Goal: Transaction & Acquisition: Purchase product/service

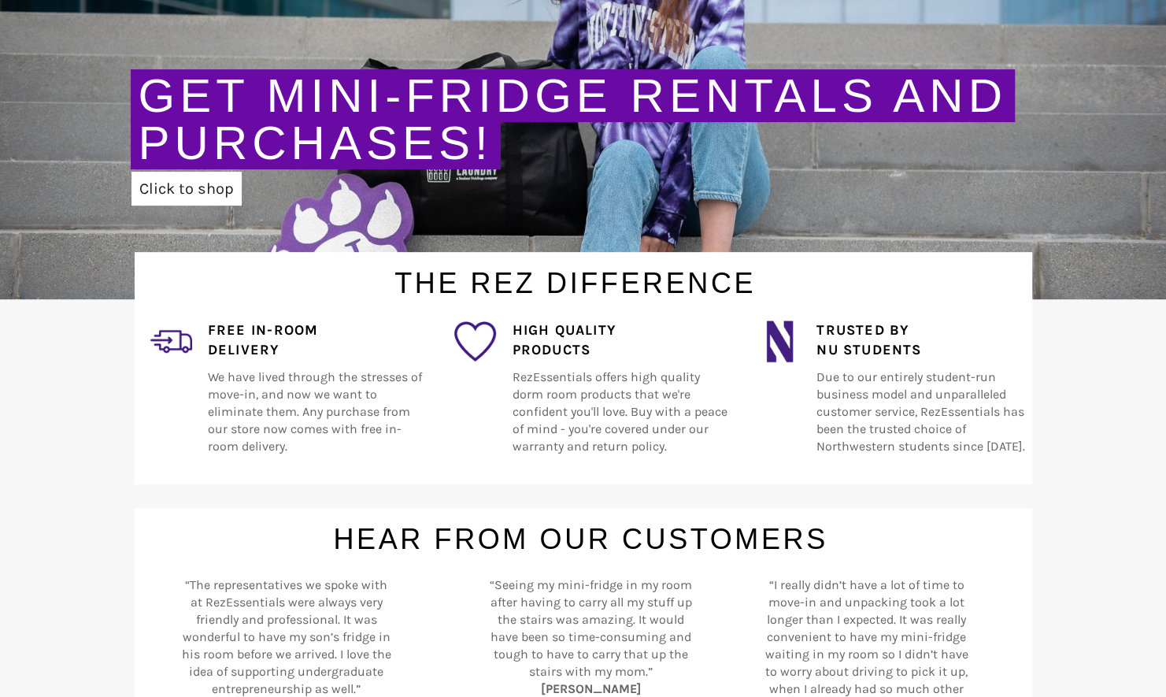
scroll to position [315, 0]
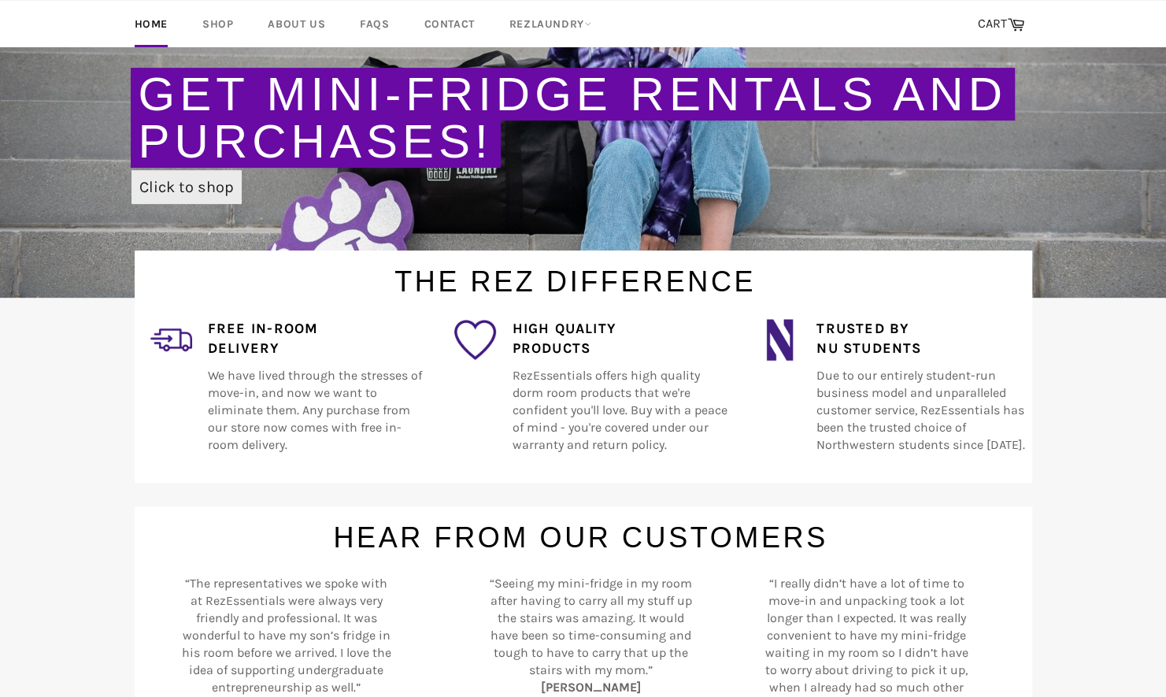
click at [154, 178] on link "Click to shop" at bounding box center [187, 187] width 110 height 34
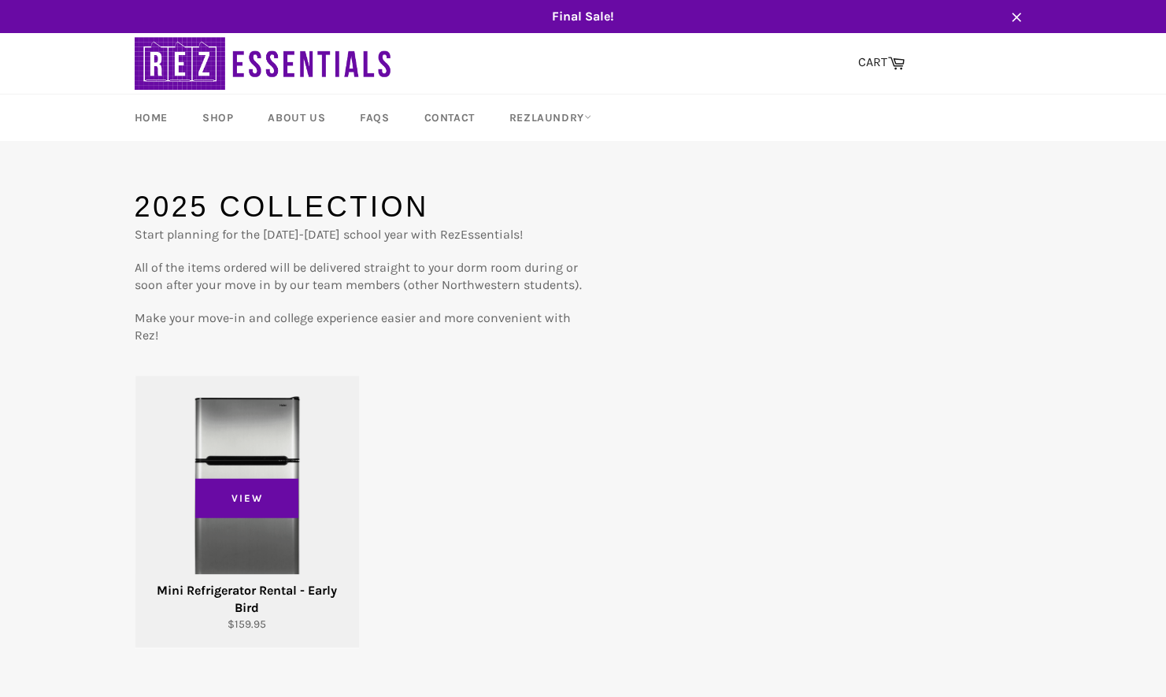
click at [259, 478] on div "View" at bounding box center [247, 512] width 224 height 272
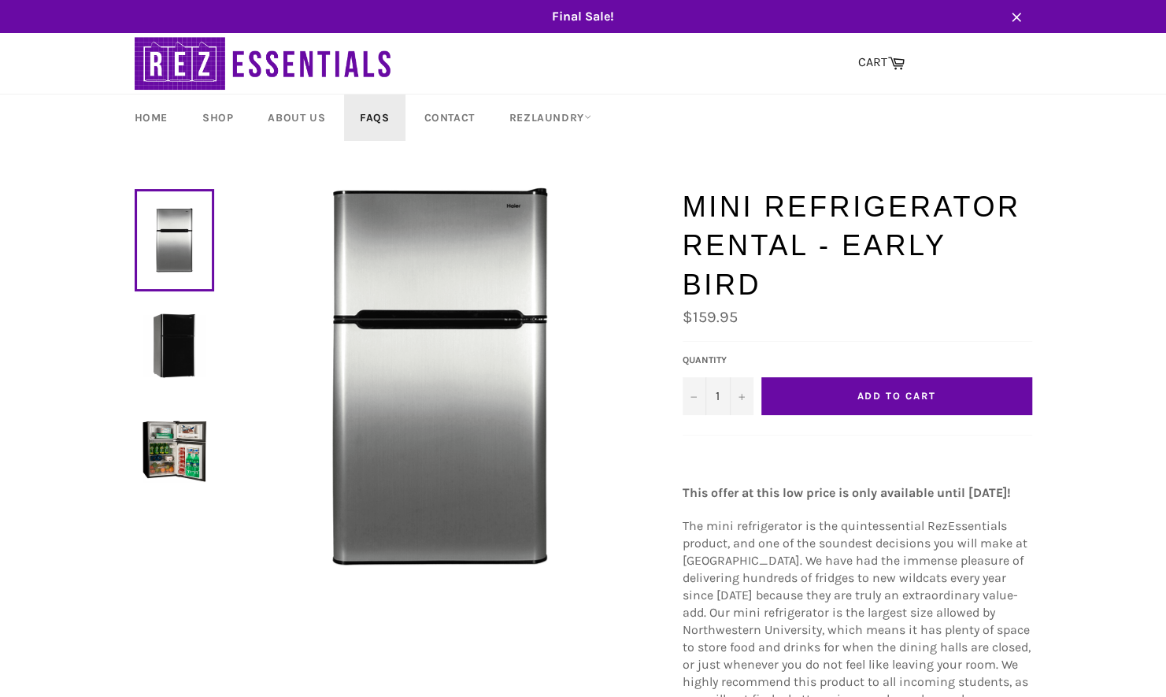
click at [384, 116] on link "FAQs" at bounding box center [374, 118] width 61 height 46
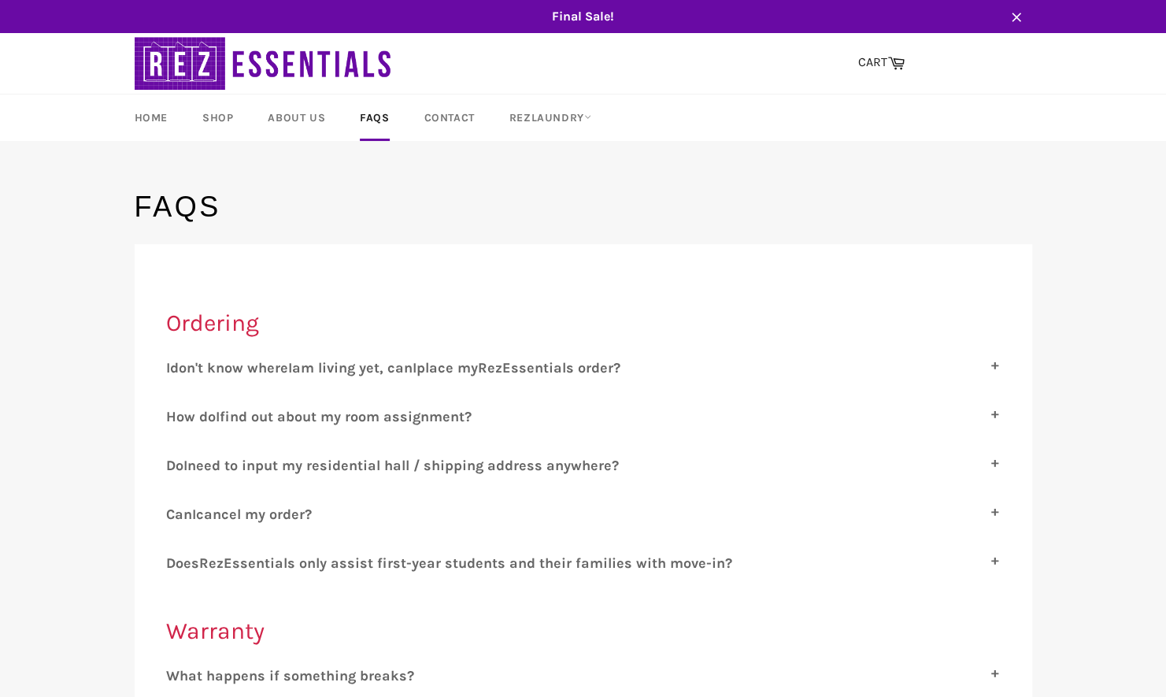
click at [453, 370] on span "place my" at bounding box center [447, 367] width 61 height 17
click at [176, 369] on input "I don't know where I am living yet, can I place my R ez E ssentials order?" at bounding box center [171, 364] width 10 height 10
checkbox input "true"
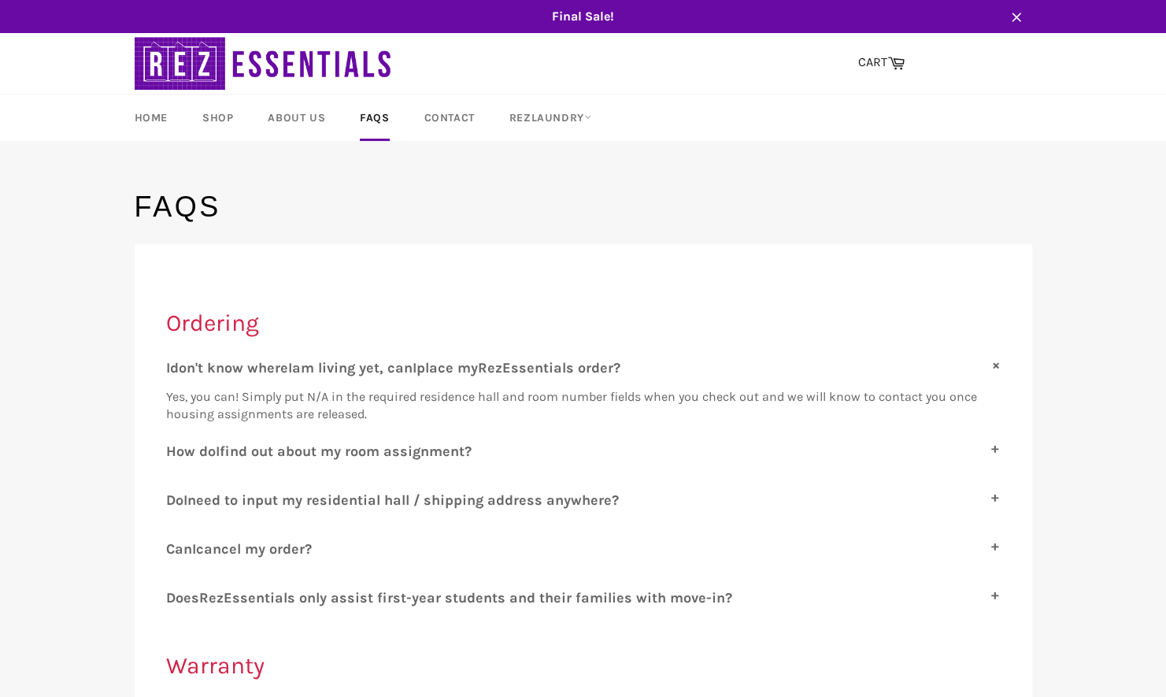
click at [370, 451] on span "find out about my room assignment?" at bounding box center [346, 451] width 252 height 17
click at [176, 451] on input "H ow do I find out about my room assignment?" at bounding box center [171, 448] width 10 height 10
checkbox input "true"
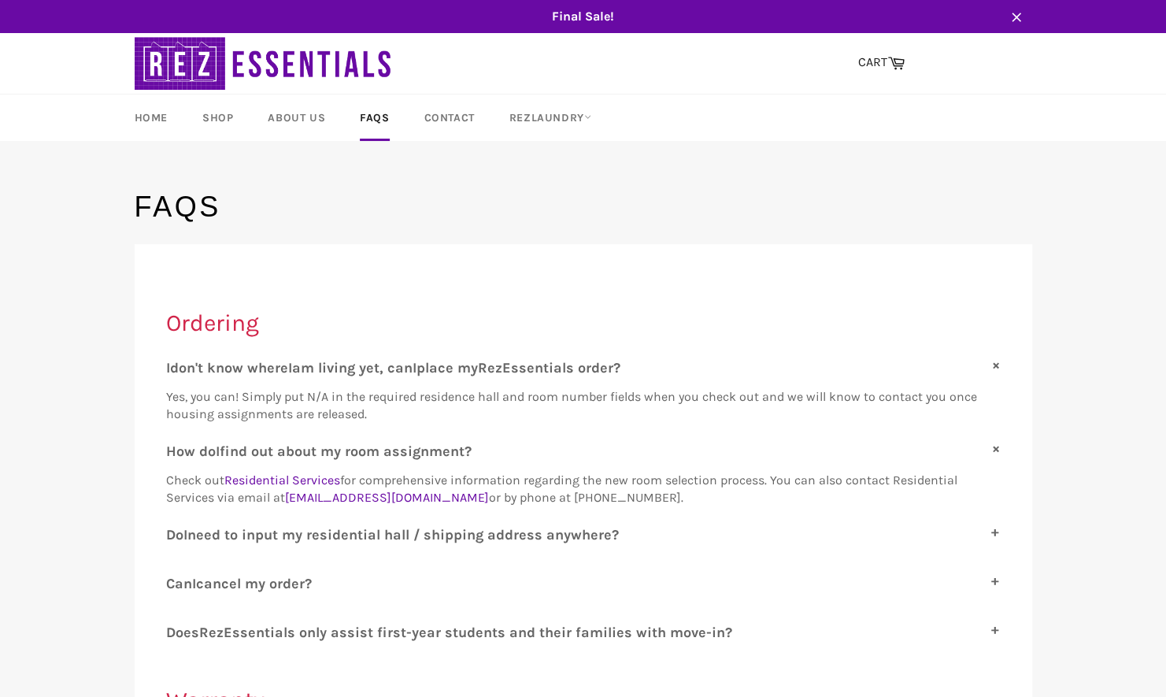
click at [268, 584] on span "cancel my order?" at bounding box center [254, 583] width 116 height 17
click at [176, 584] on input "C an I cancel my order?" at bounding box center [171, 580] width 10 height 10
checkbox input "true"
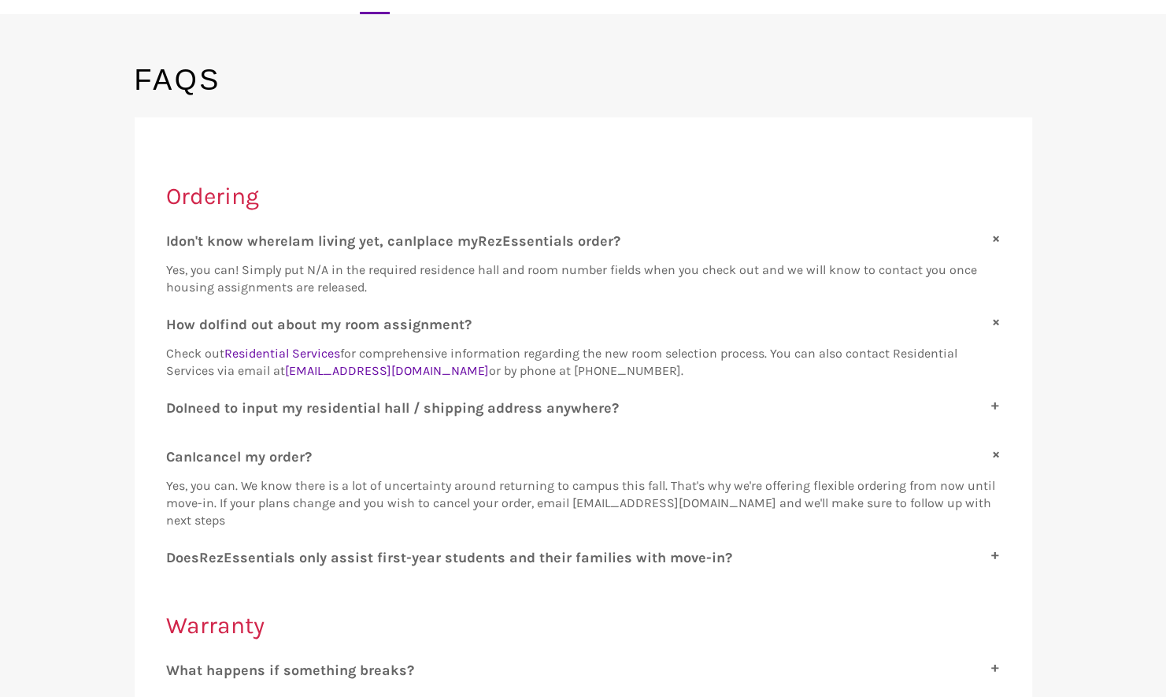
scroll to position [236, 0]
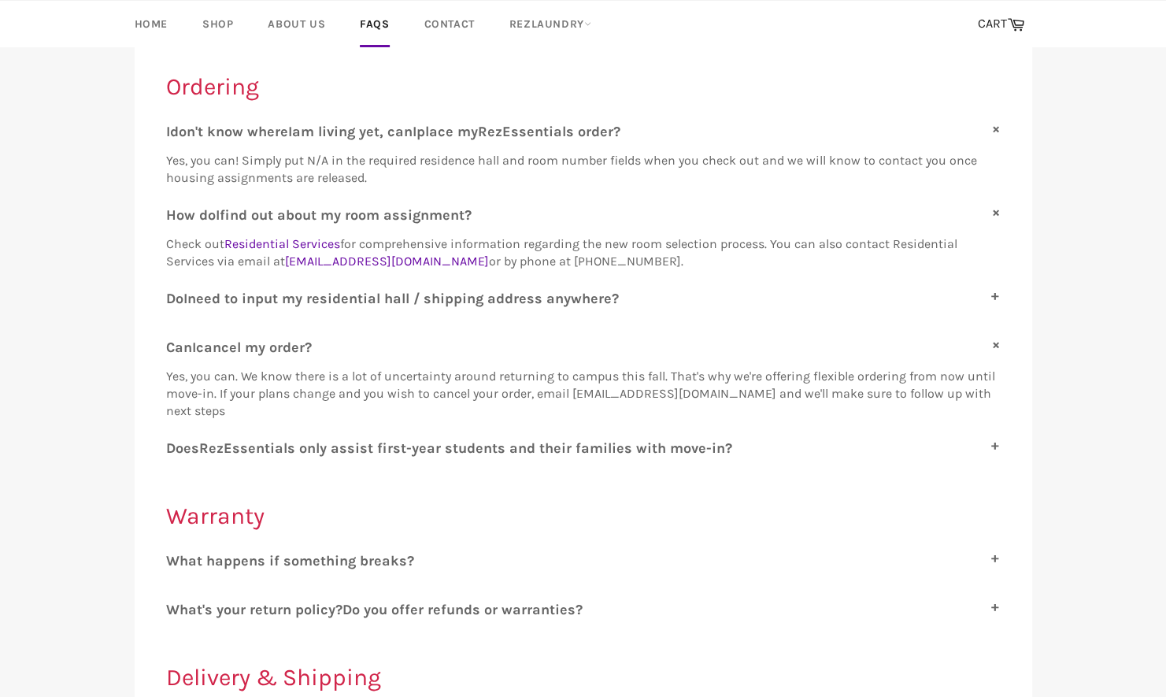
click at [358, 446] on span "ssentials only assist first-year students and their families with move-in?" at bounding box center [482, 447] width 500 height 17
click at [176, 446] on input "D oes R ez E ssentials only assist first-year students and their families with …" at bounding box center [171, 444] width 10 height 10
checkbox input "true"
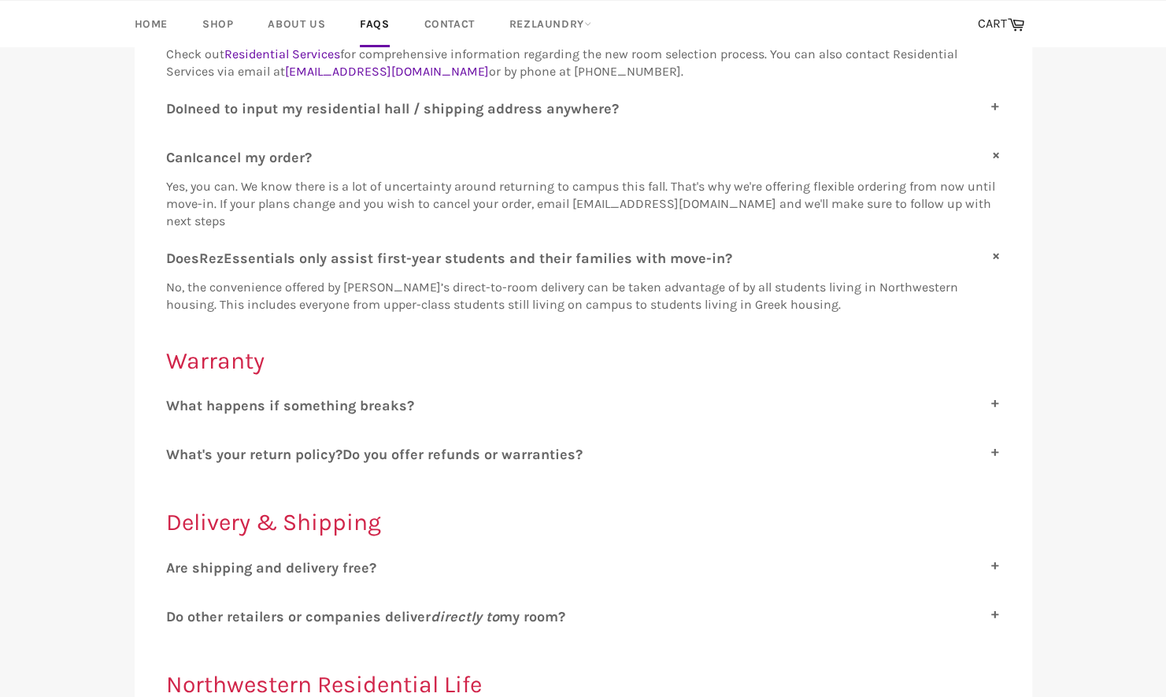
scroll to position [473, 0]
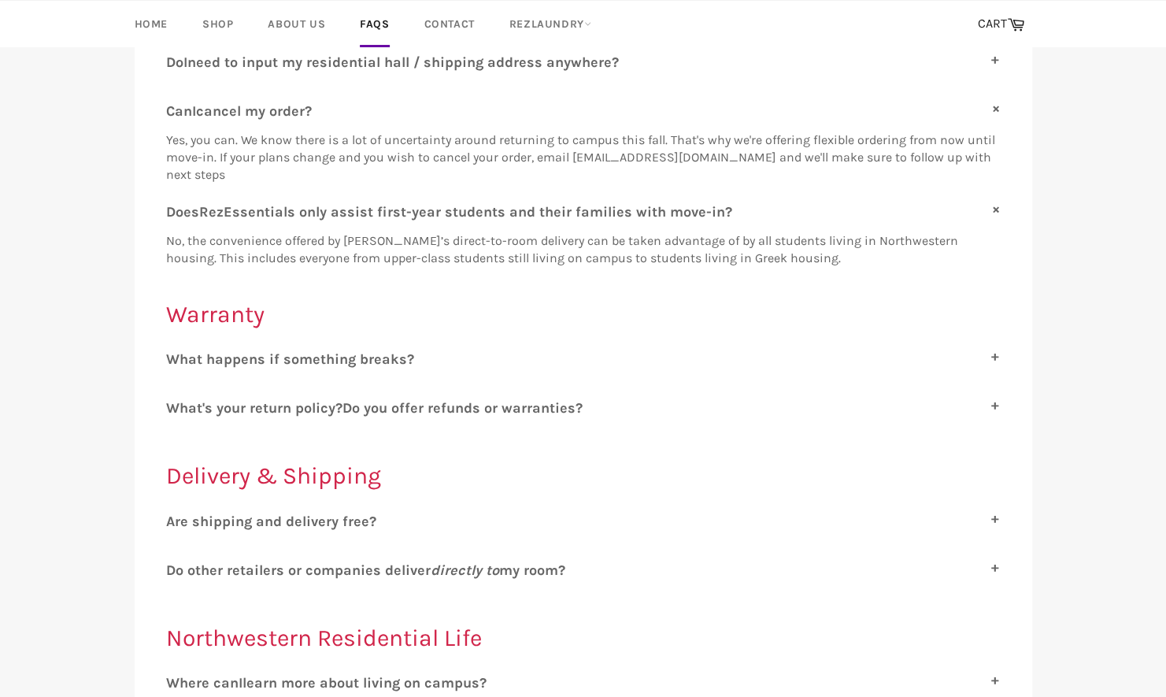
click at [358, 410] on span "o you offer refunds or warranties?" at bounding box center [467, 407] width 231 height 17
click at [176, 410] on input "W hat's your return policy? D o you offer refunds or warranties?" at bounding box center [171, 404] width 10 height 10
checkbox input "true"
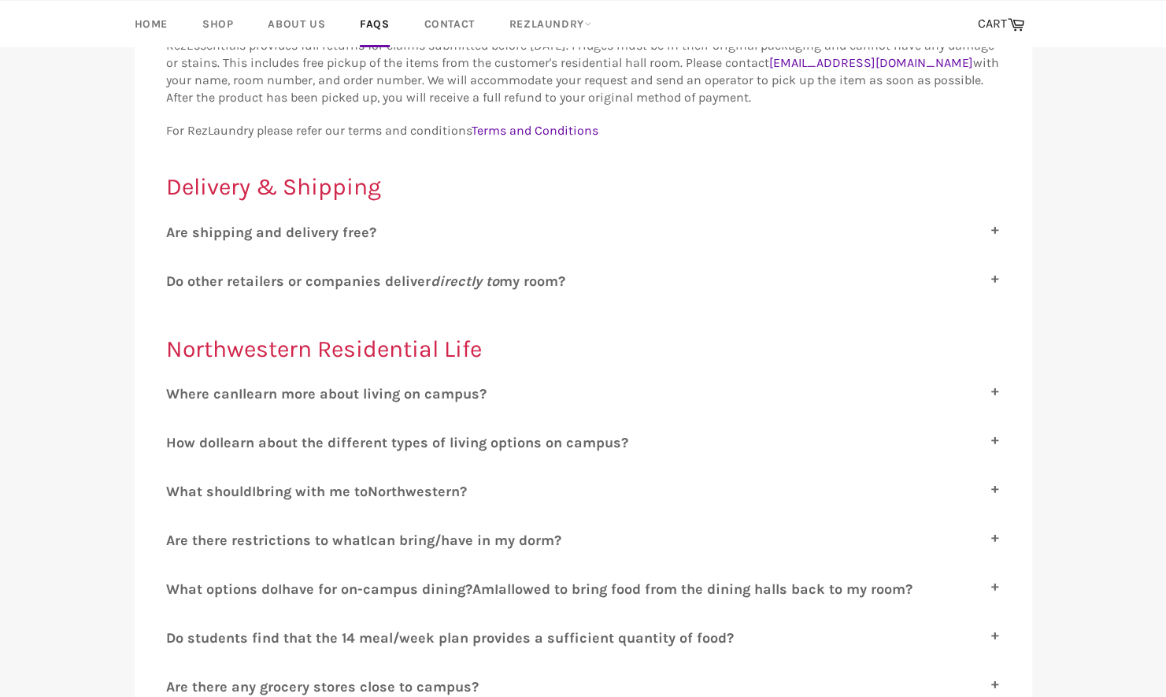
scroll to position [866, 0]
click at [391, 483] on span "orthwestern?" at bounding box center [422, 488] width 89 height 17
click at [176, 483] on input "W hat should I bring with me to N orthwestern?" at bounding box center [171, 485] width 10 height 10
checkbox input "true"
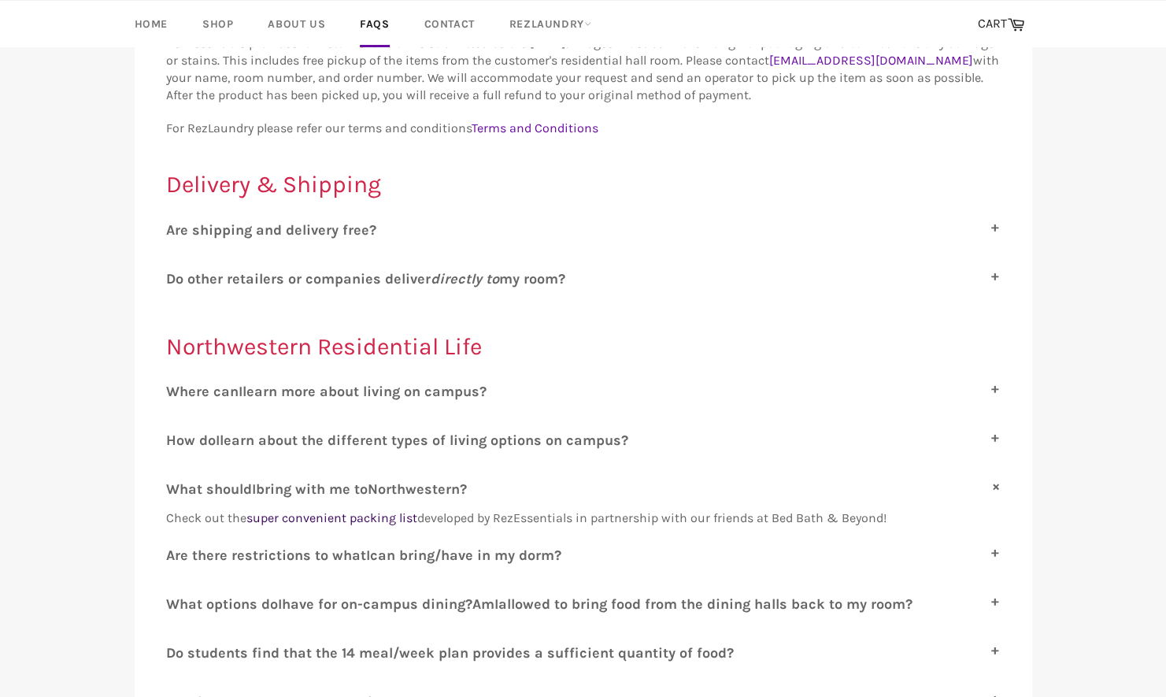
click at [377, 514] on link "super convenient packing list" at bounding box center [332, 517] width 171 height 15
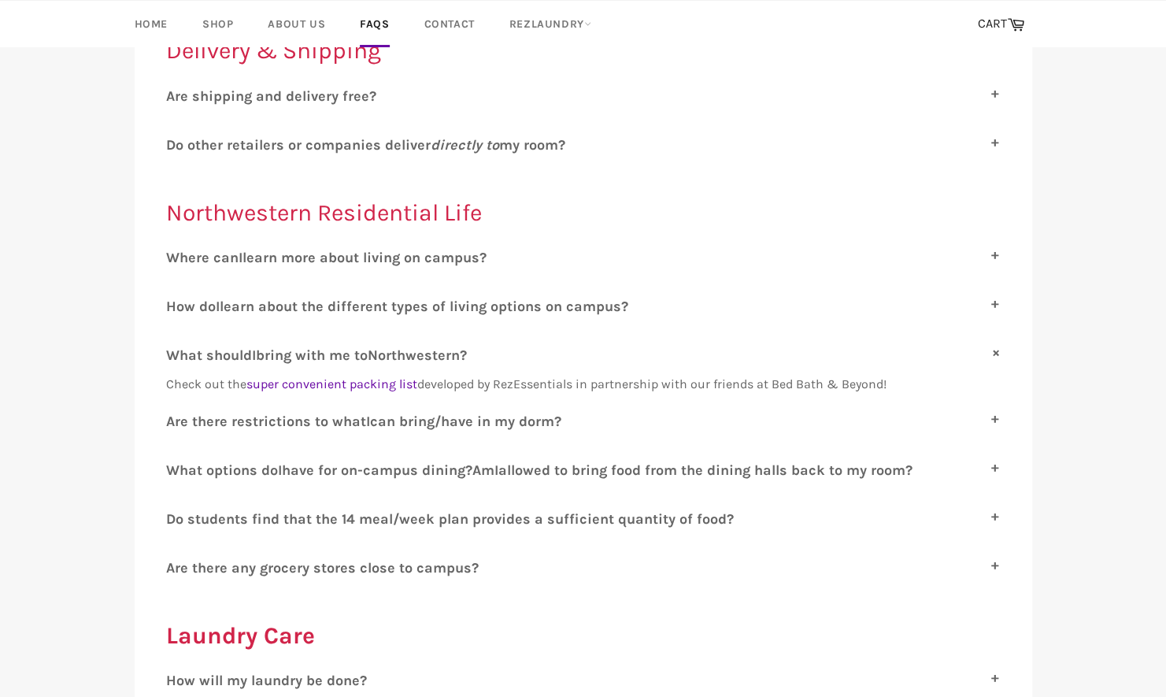
scroll to position [1024, 0]
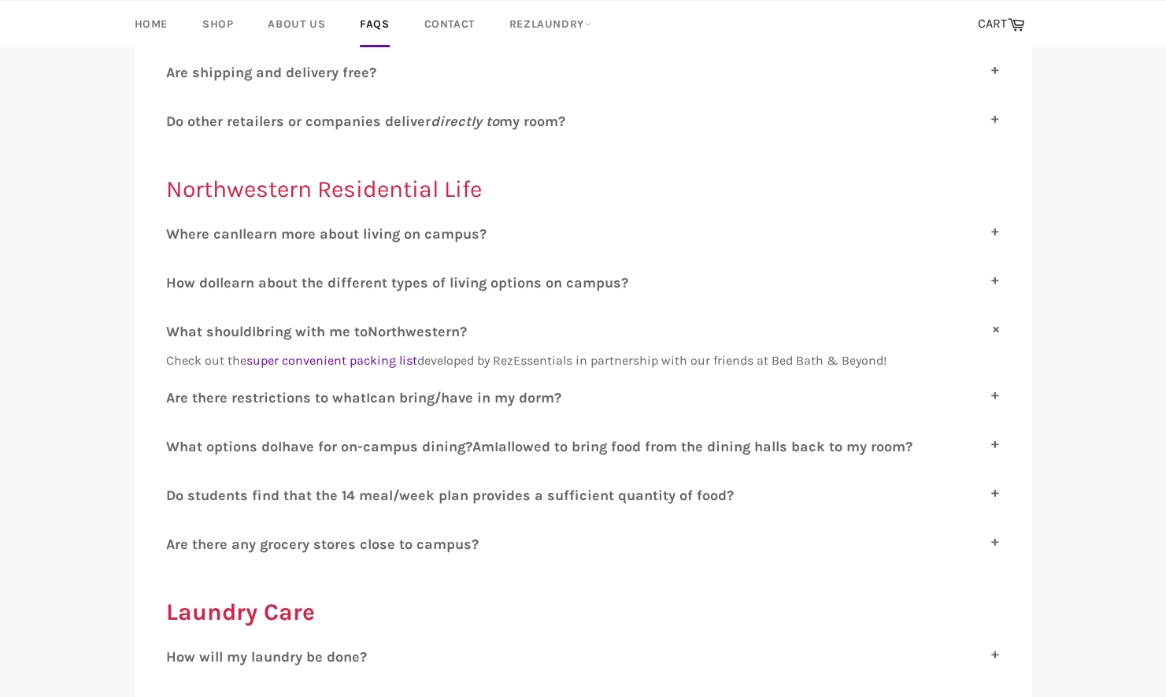
click at [554, 389] on span "can bring/have in my dorm?" at bounding box center [465, 397] width 191 height 17
click at [176, 389] on input "A re there restrictions to what I can bring/have in my dorm?" at bounding box center [171, 394] width 10 height 10
checkbox input "true"
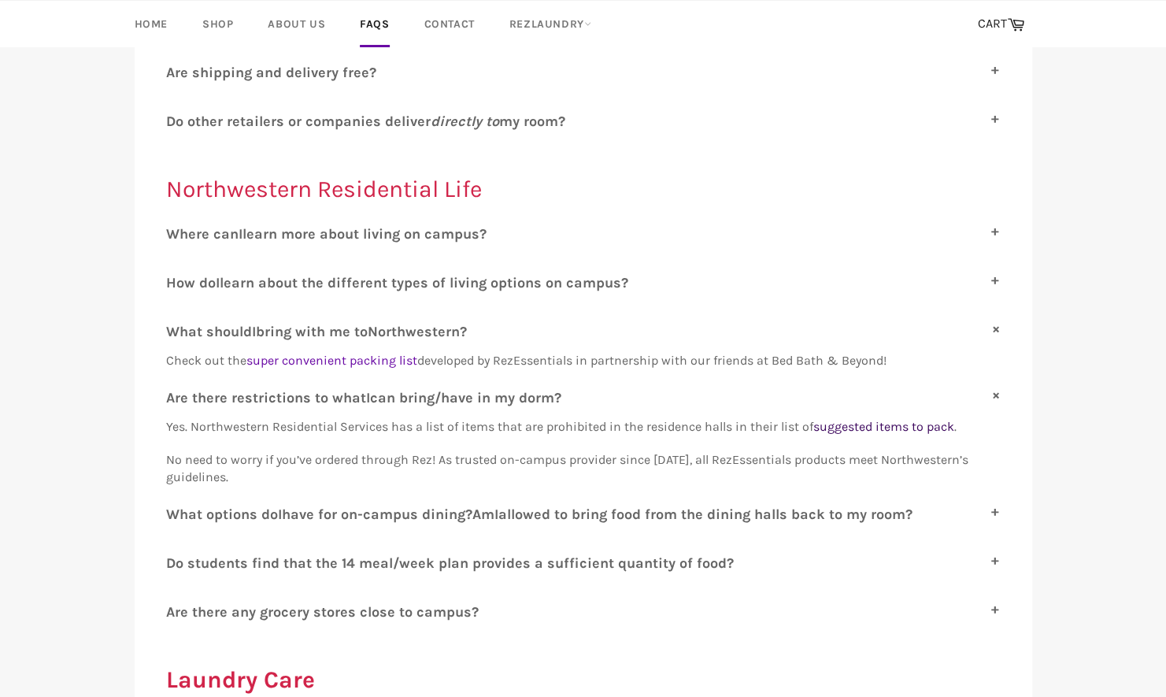
click at [933, 419] on span "suggested items to pack" at bounding box center [884, 426] width 141 height 15
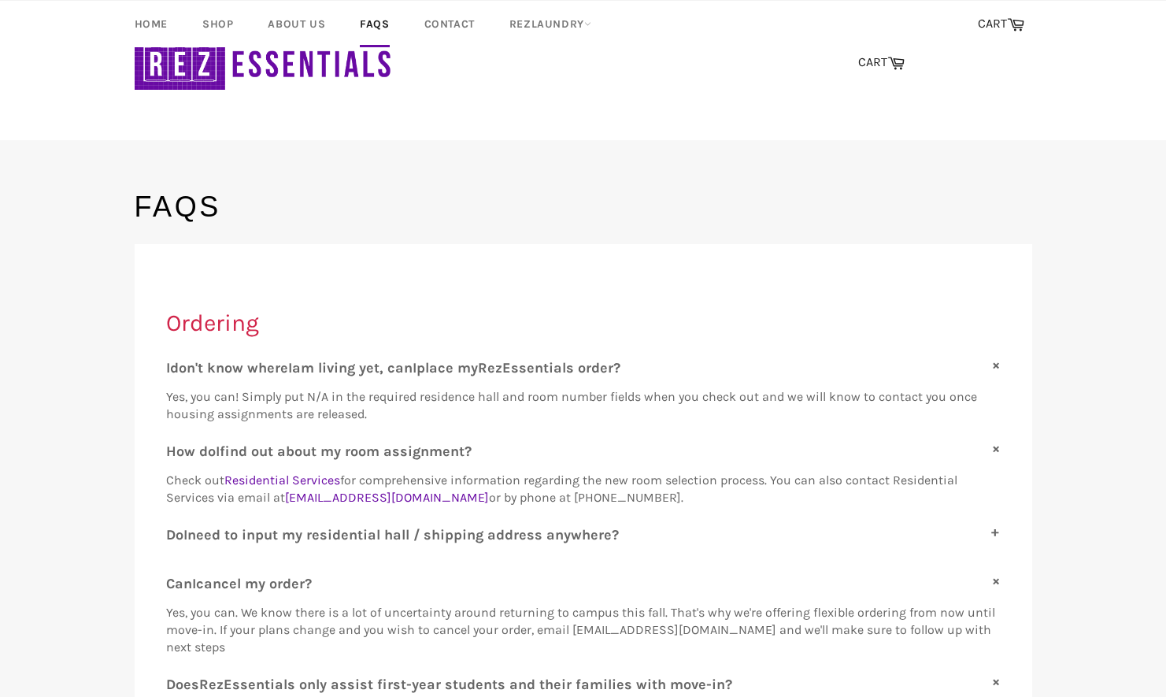
scroll to position [1024, 0]
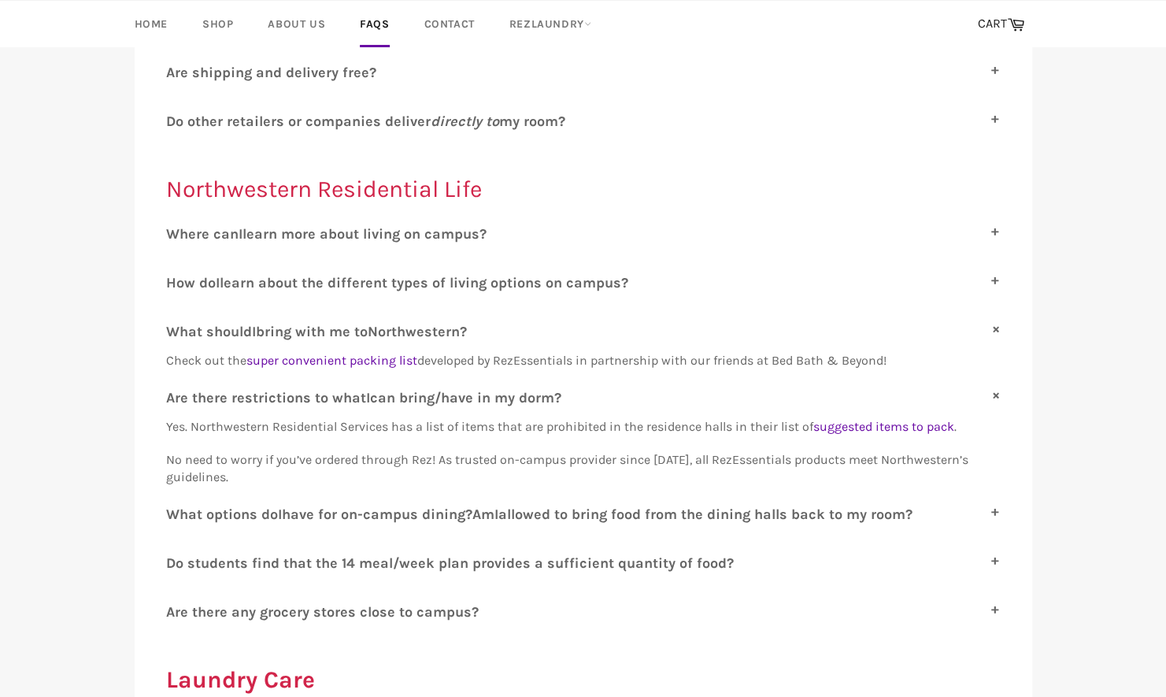
click at [557, 554] on span "o students find that the 14 meal/week plan provides a sufficient quantity of fo…" at bounding box center [455, 562] width 558 height 17
click at [176, 554] on input "D o students find that the 14 meal/week plan provides a sufficient quantity of …" at bounding box center [171, 559] width 10 height 10
checkbox input "true"
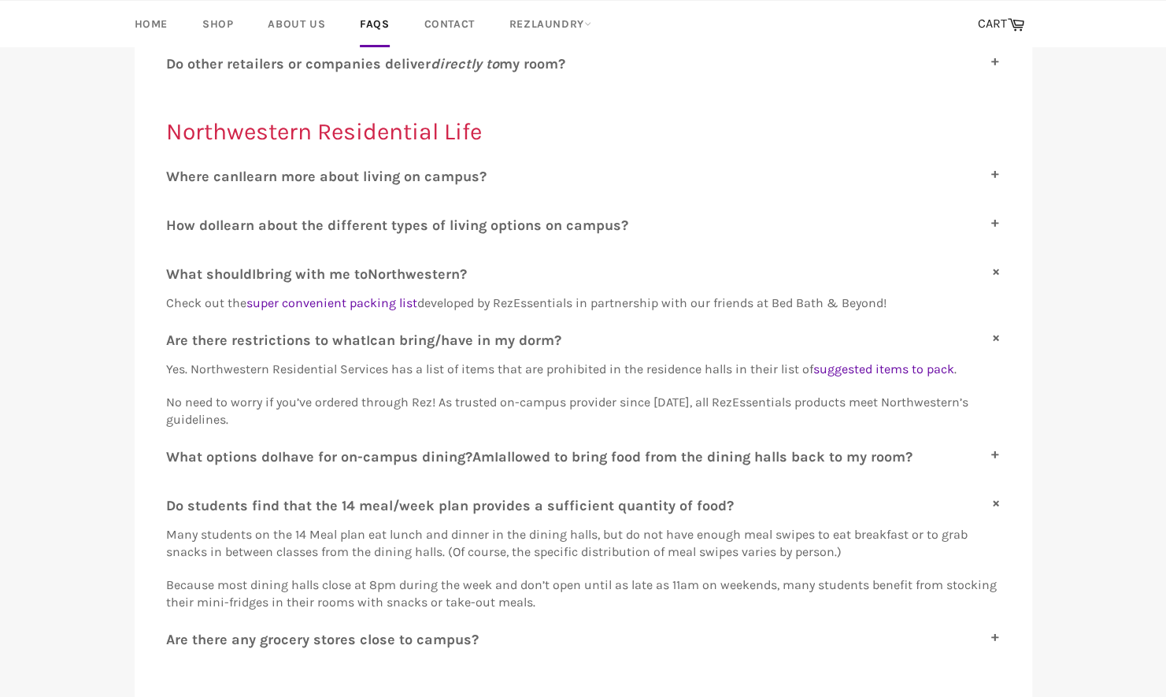
scroll to position [1181, 0]
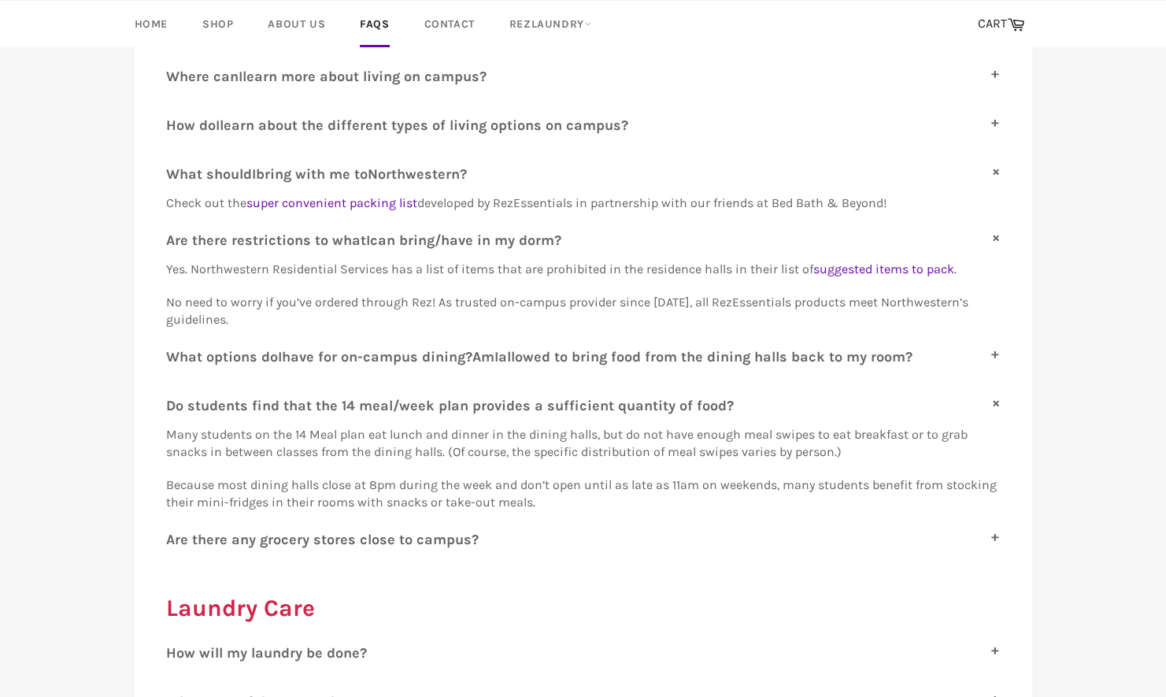
click at [428, 531] on span "re there any grocery stores close to campus?" at bounding box center [327, 539] width 304 height 17
click at [176, 531] on input "A re there any grocery stores close to campus?" at bounding box center [171, 536] width 10 height 10
checkbox input "true"
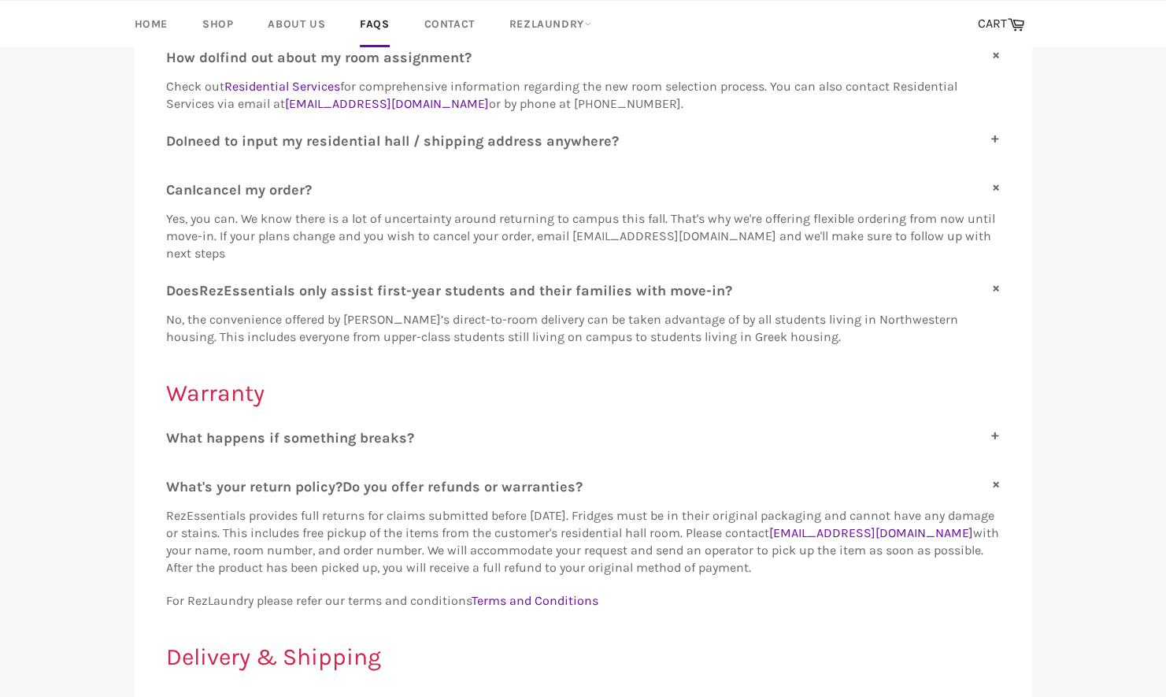
scroll to position [79, 0]
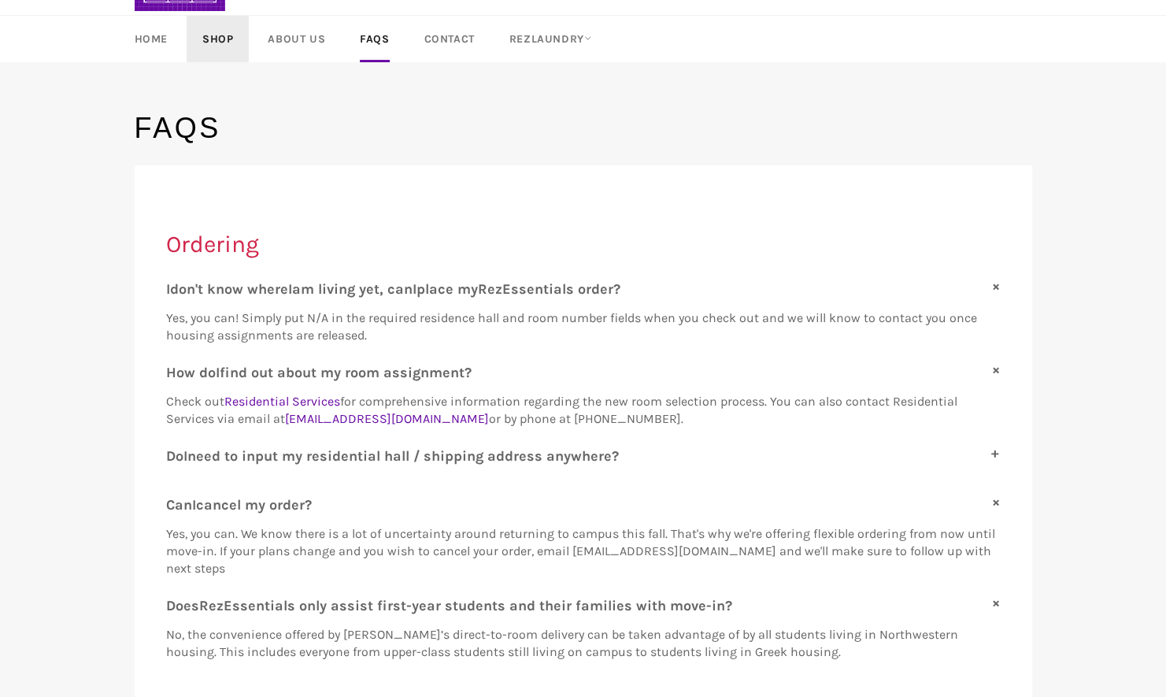
click at [224, 43] on link "Shop" at bounding box center [218, 39] width 62 height 46
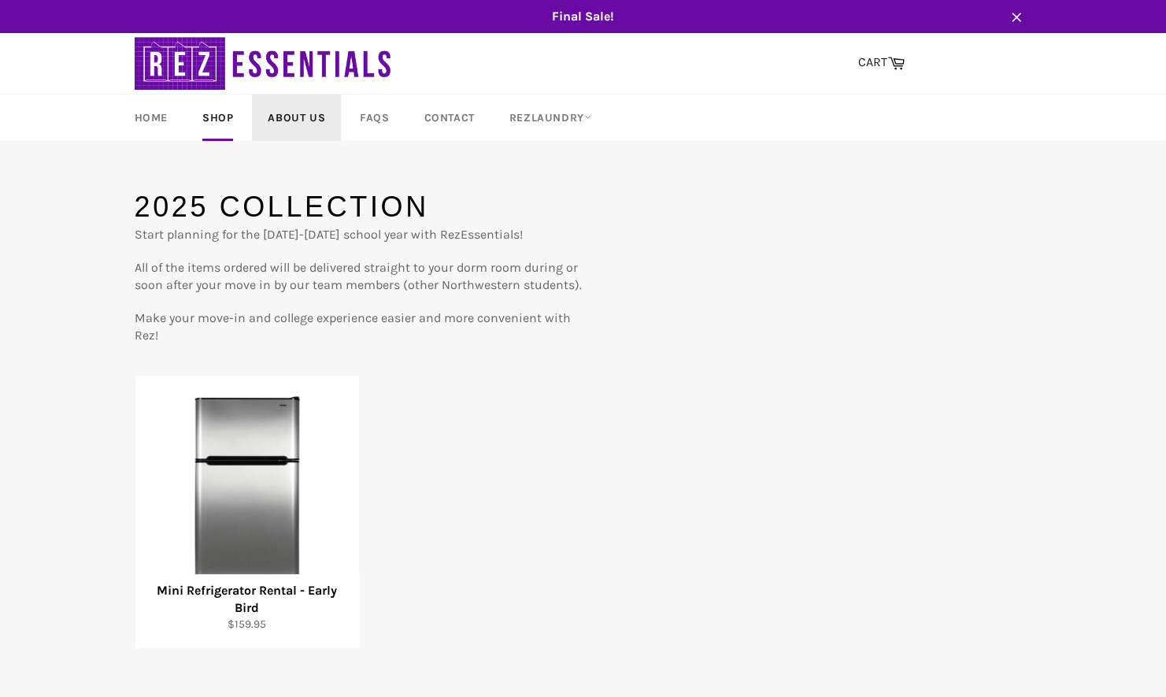
click at [291, 115] on link "About Us" at bounding box center [296, 118] width 89 height 46
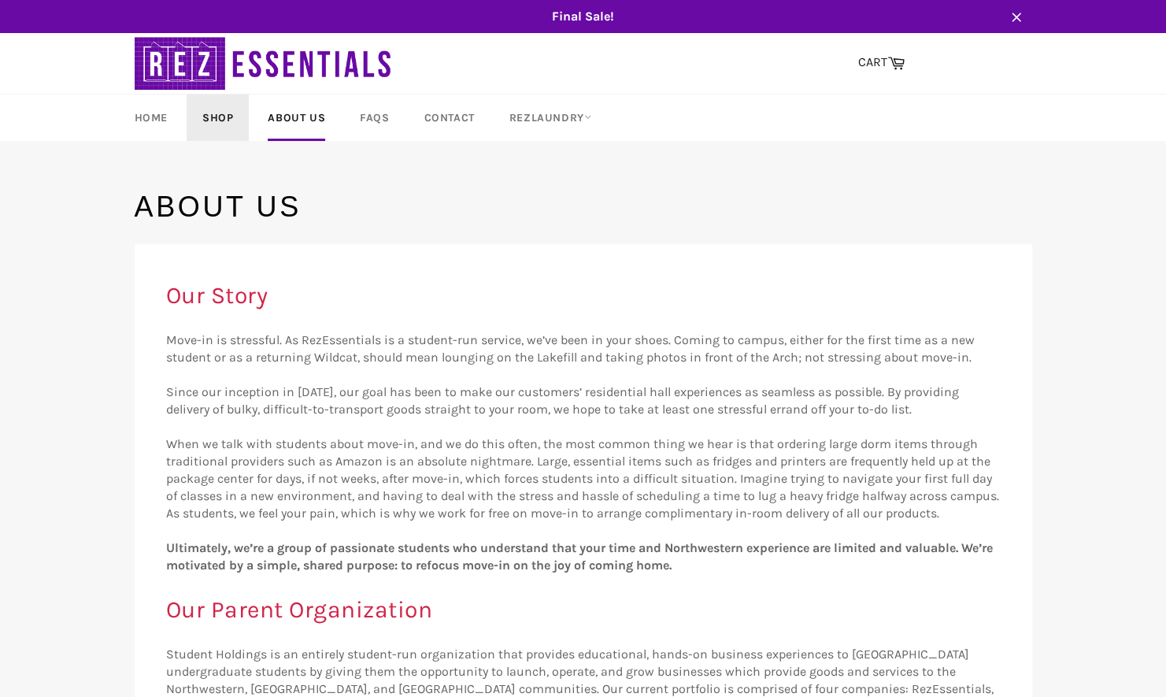
click at [227, 121] on link "Shop" at bounding box center [218, 118] width 62 height 46
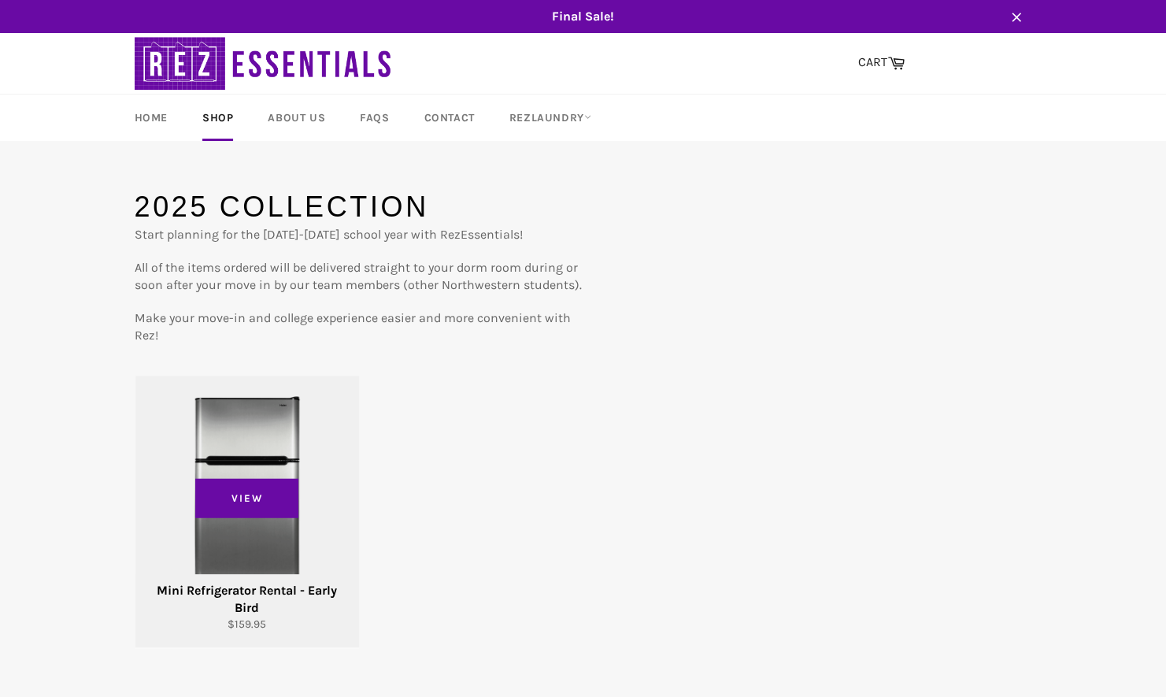
click at [252, 543] on div "View" at bounding box center [247, 512] width 224 height 272
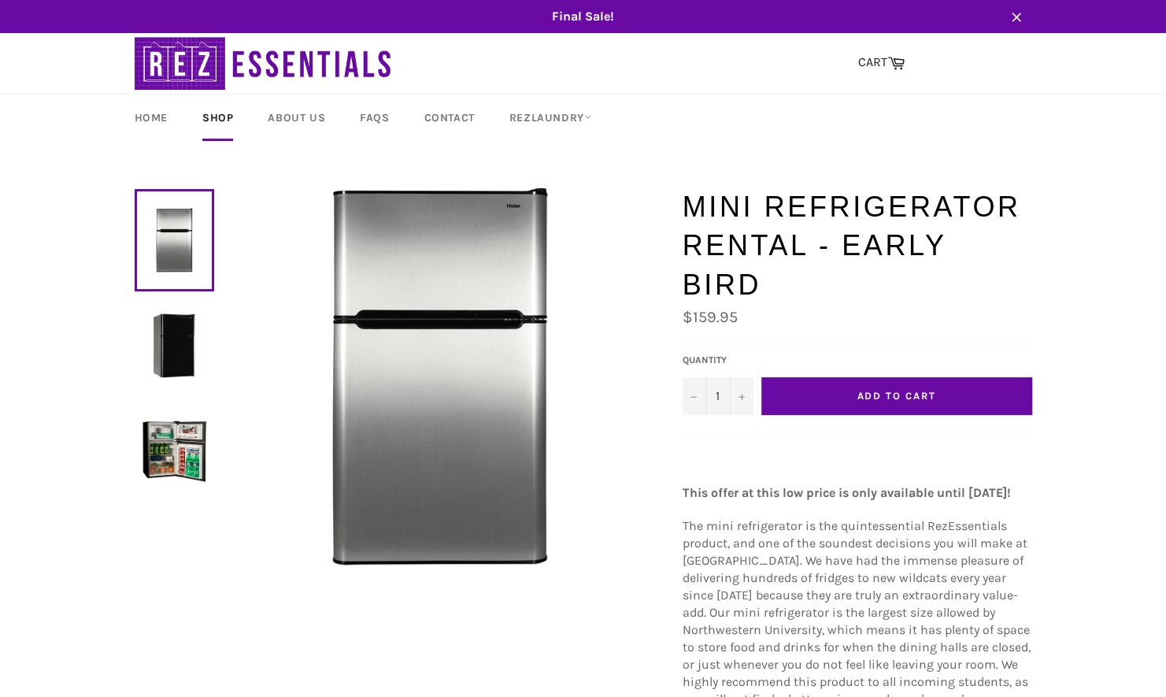
click at [820, 386] on button "Add to Cart" at bounding box center [897, 396] width 271 height 38
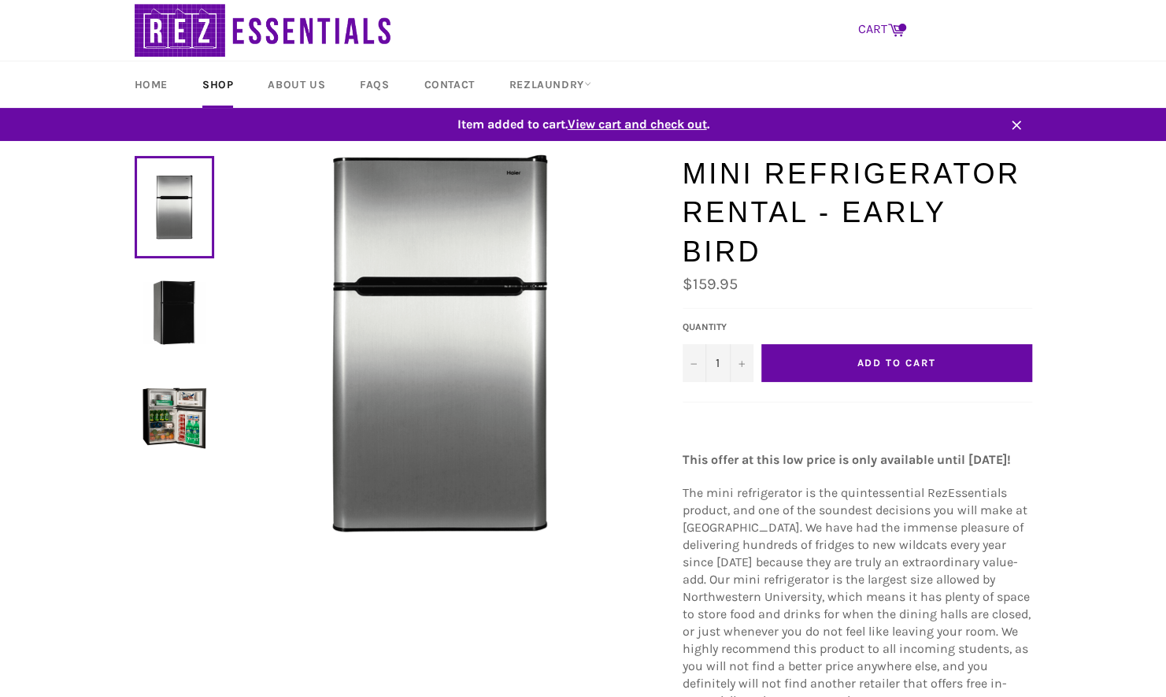
click at [888, 26] on icon at bounding box center [896, 28] width 17 height 17
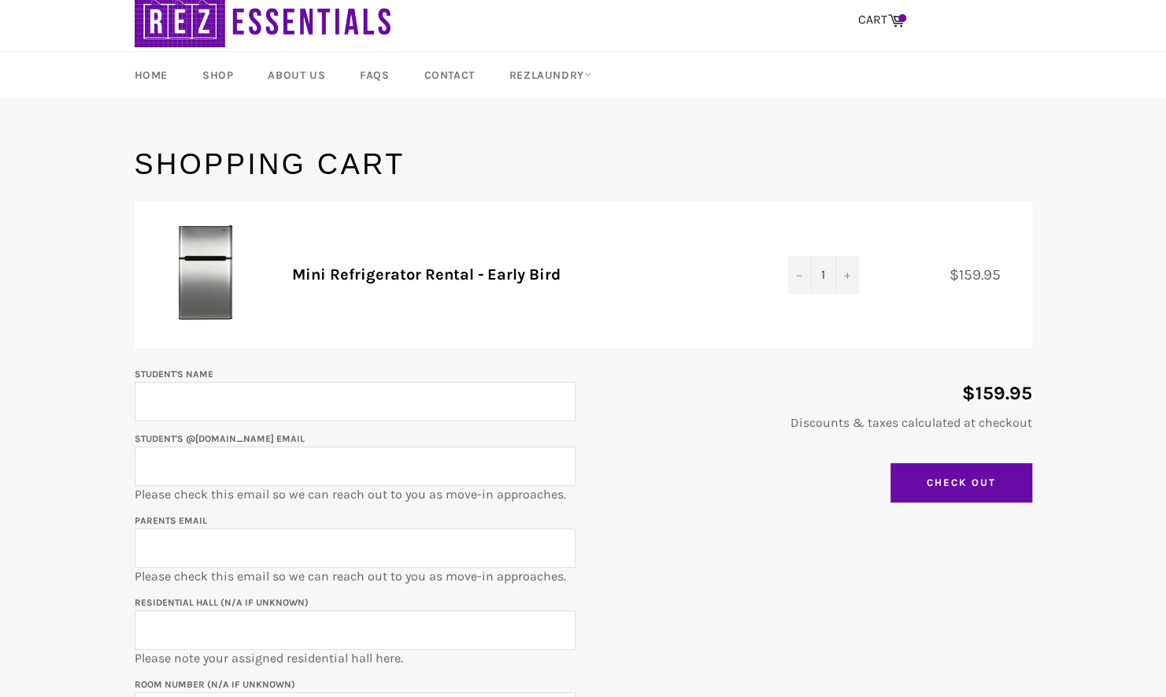
scroll to position [79, 0]
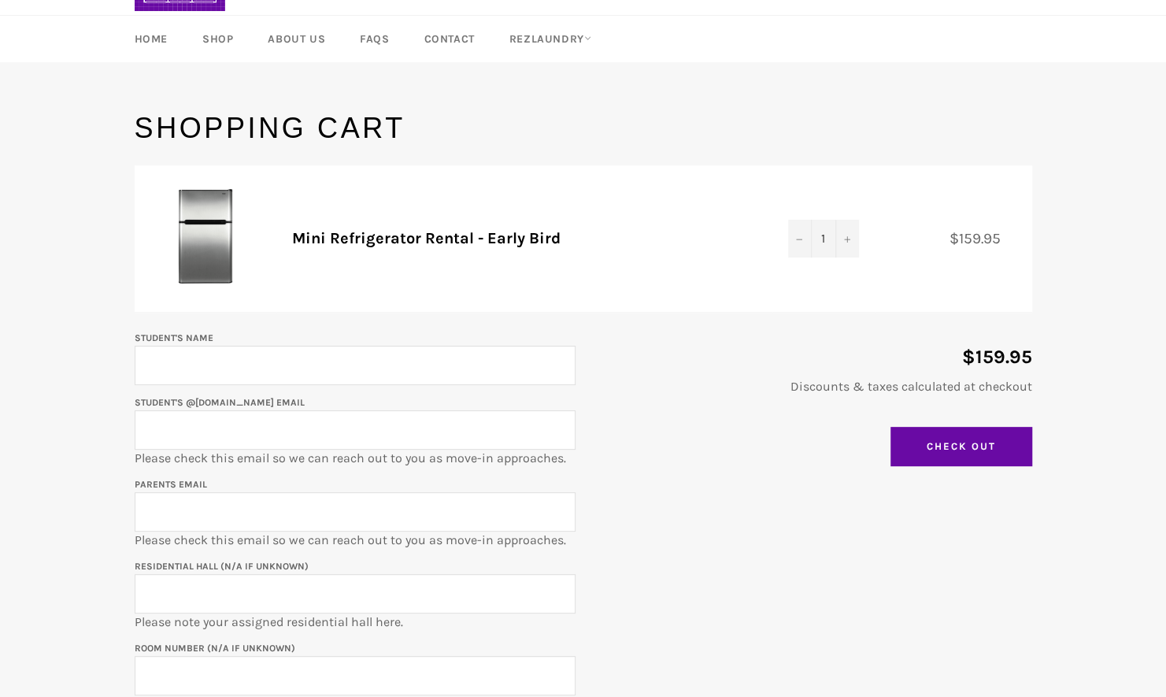
click at [281, 369] on input "Student's Name" at bounding box center [355, 365] width 441 height 39
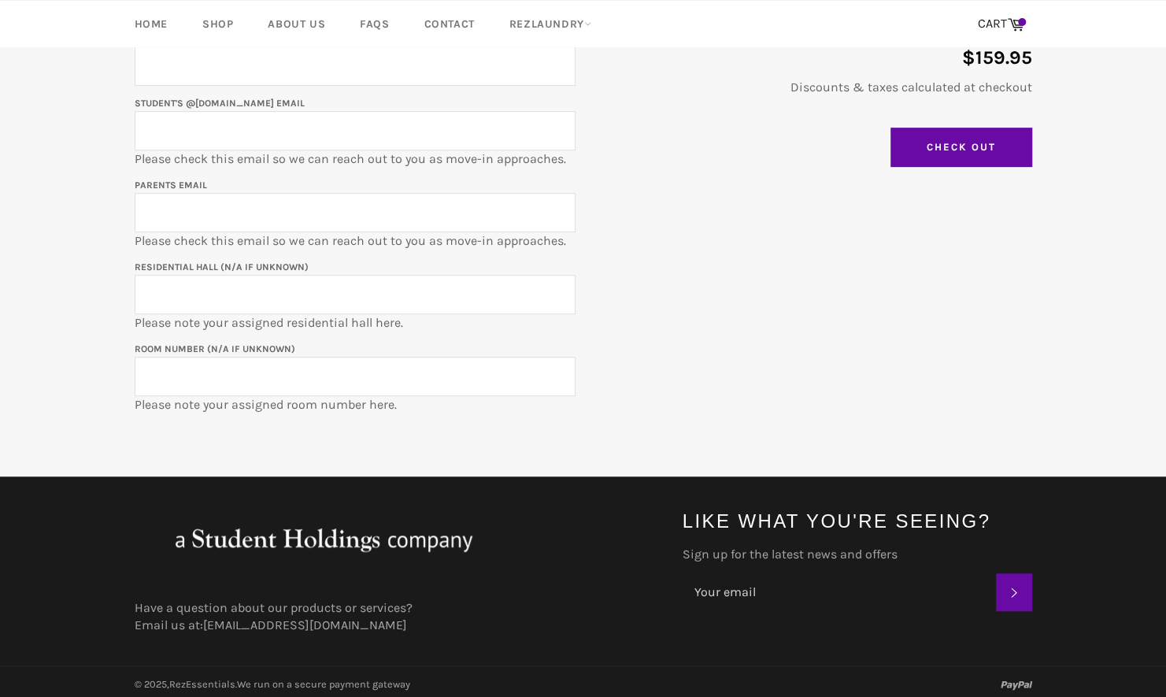
scroll to position [221, 0]
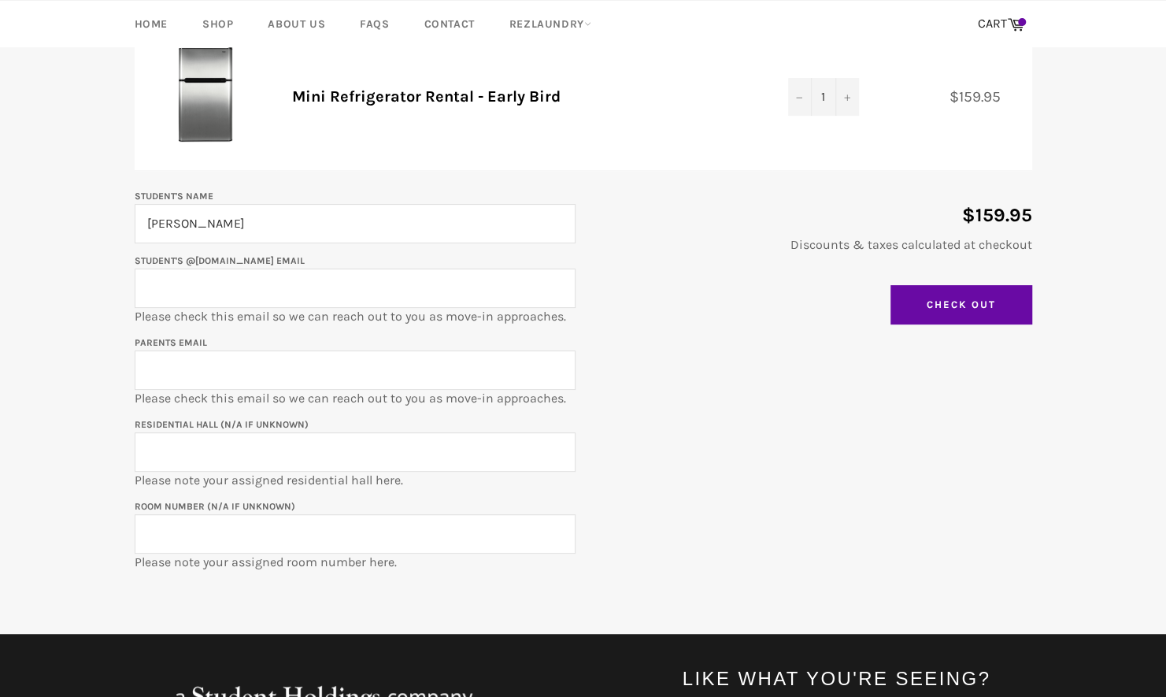
type input "[PERSON_NAME]"
click at [210, 287] on input "Student's @[DOMAIN_NAME] email" at bounding box center [355, 288] width 441 height 39
type input "[EMAIL_ADDRESS][DOMAIN_NAME]"
click at [282, 369] on input "Parents email" at bounding box center [355, 369] width 441 height 39
type input "[EMAIL_ADDRESS][DOMAIN_NAME]"
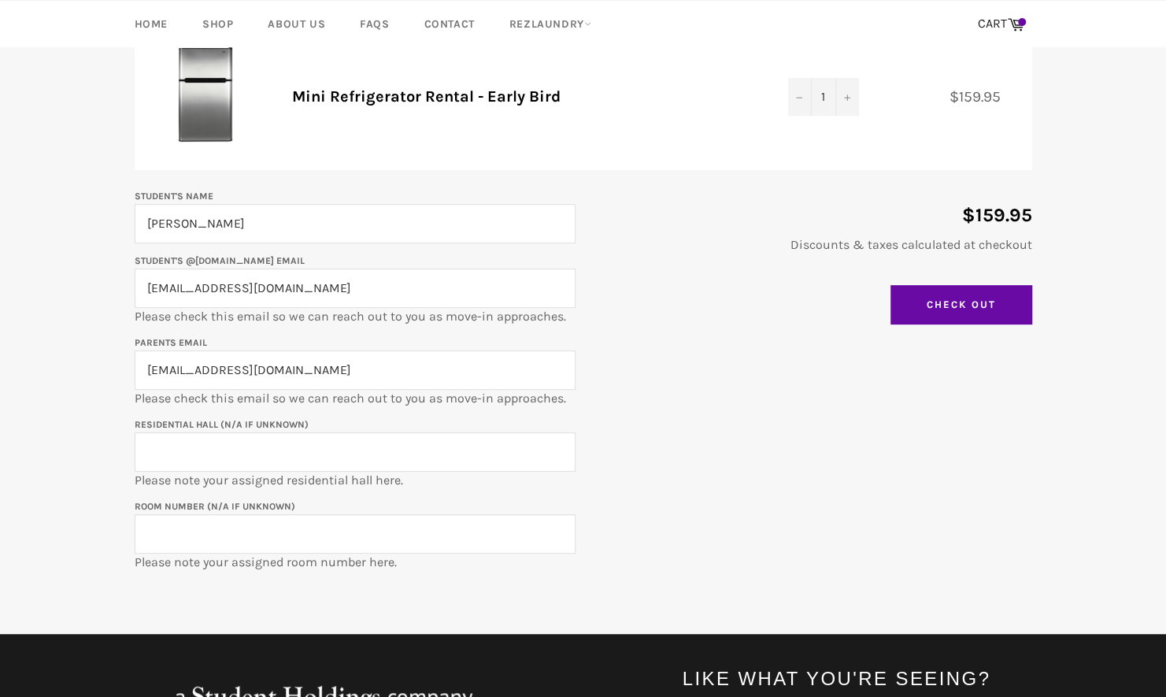
click at [228, 463] on input "Residential Hall (N/A if unknown)" at bounding box center [355, 451] width 441 height 39
type input "[PERSON_NAME]"
click at [205, 547] on input "Room Number (N/A if unknown)" at bounding box center [355, 533] width 441 height 39
type input "1"
click at [139, 446] on input "[PERSON_NAME]" at bounding box center [355, 451] width 441 height 39
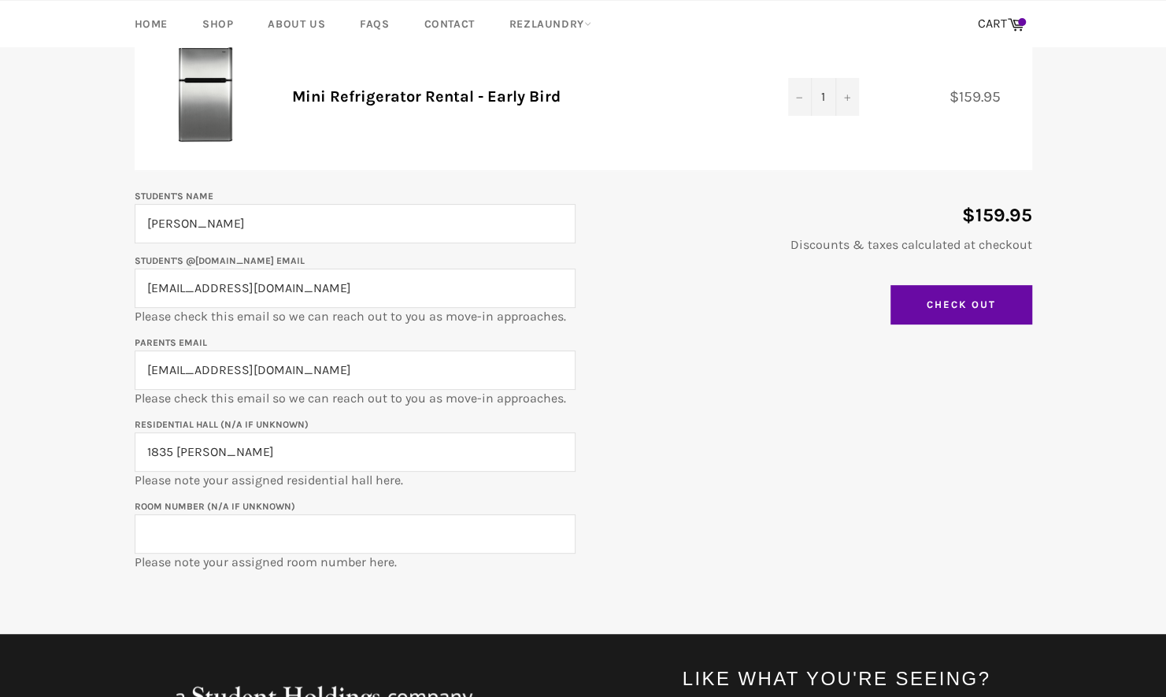
type input "1835 [PERSON_NAME]"
click at [202, 528] on input "Room Number (N/A if unknown)" at bounding box center [355, 533] width 441 height 39
type input "n/a (320?)"
click at [1010, 307] on input "Check Out" at bounding box center [962, 304] width 142 height 39
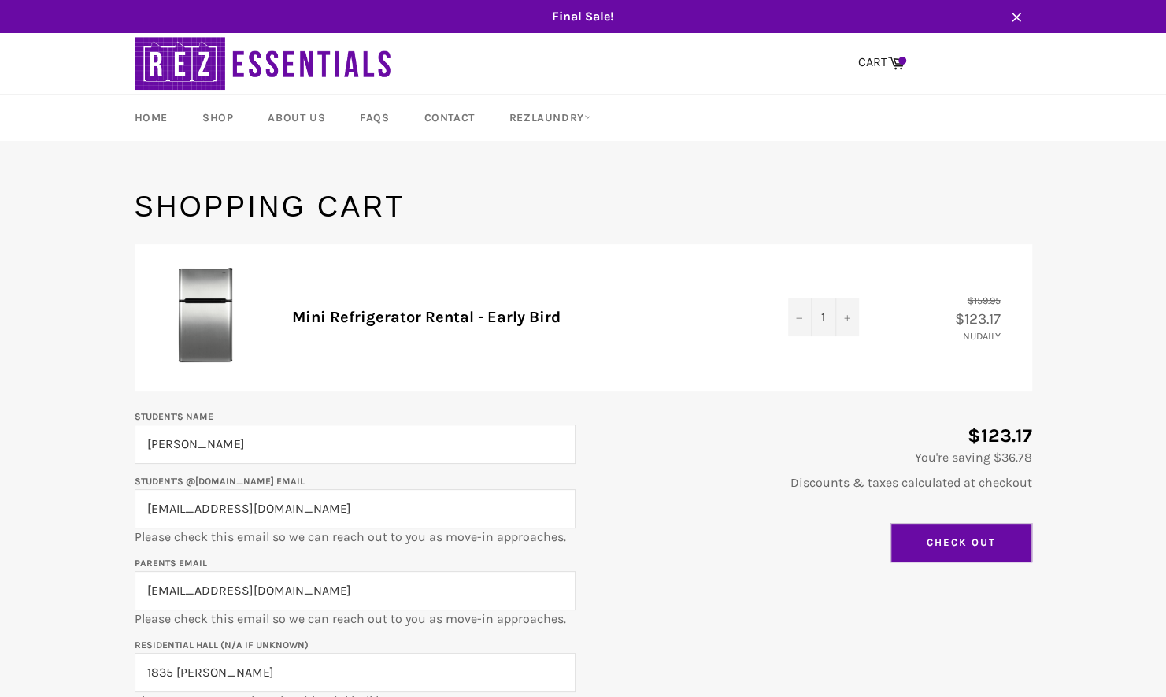
click at [957, 534] on input "Check Out" at bounding box center [962, 542] width 142 height 39
